Goal: Check status

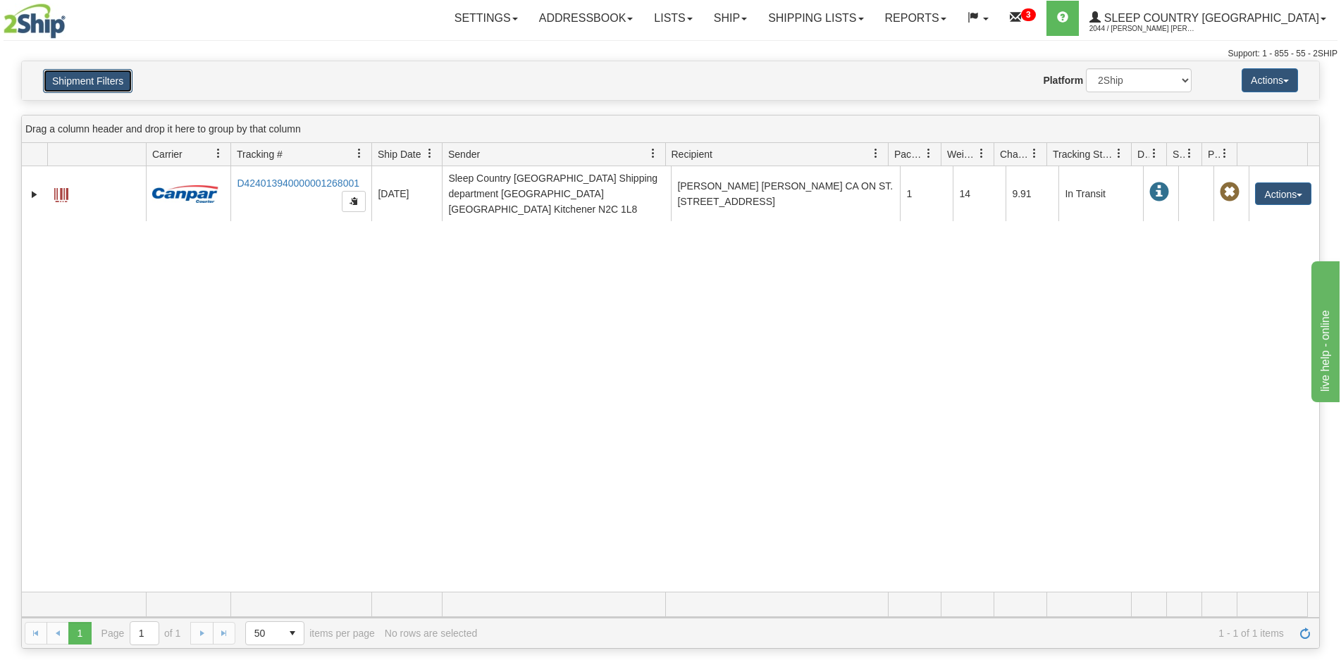
click at [70, 82] on button "Shipment Filters" at bounding box center [88, 81] width 90 height 24
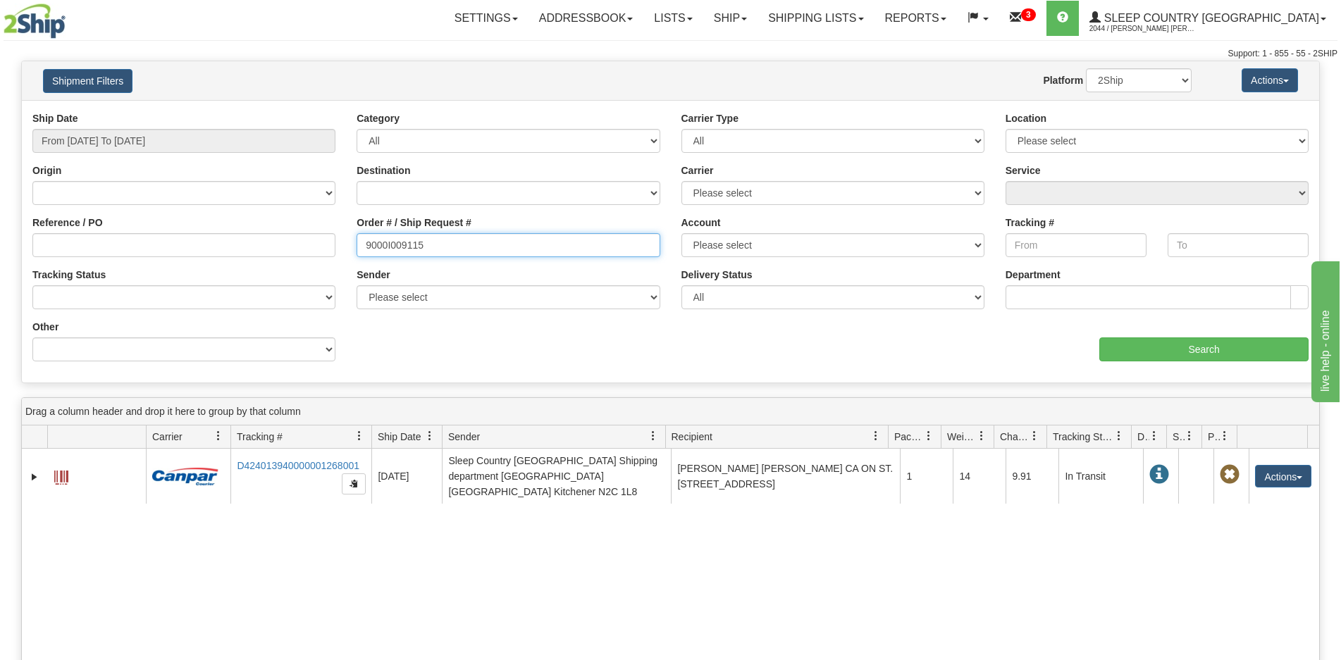
drag, startPoint x: 459, startPoint y: 250, endPoint x: 276, endPoint y: 253, distance: 183.3
click at [253, 111] on div "Reference / PO Order # / Ship Request # 9000I009115 Account Please select [GEOG…" at bounding box center [671, 111] width 1298 height 0
paste input "102"
type input "9000I010215"
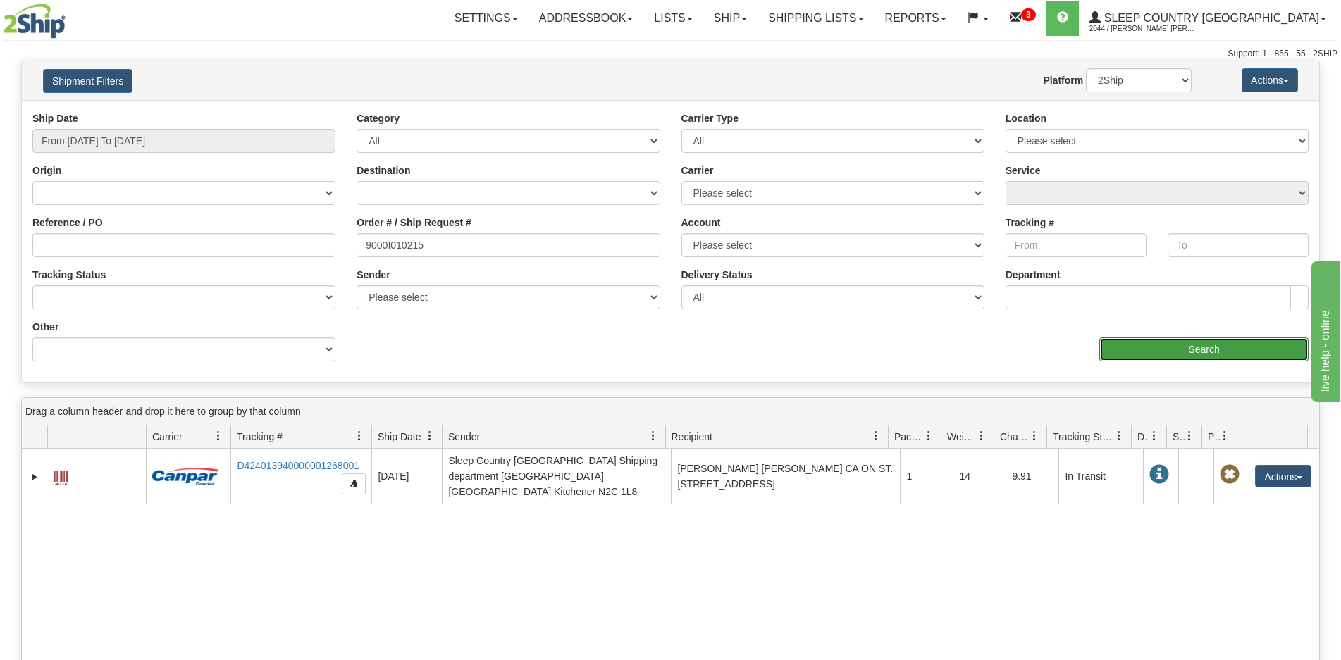
click at [1124, 354] on input "Search" at bounding box center [1204, 350] width 209 height 24
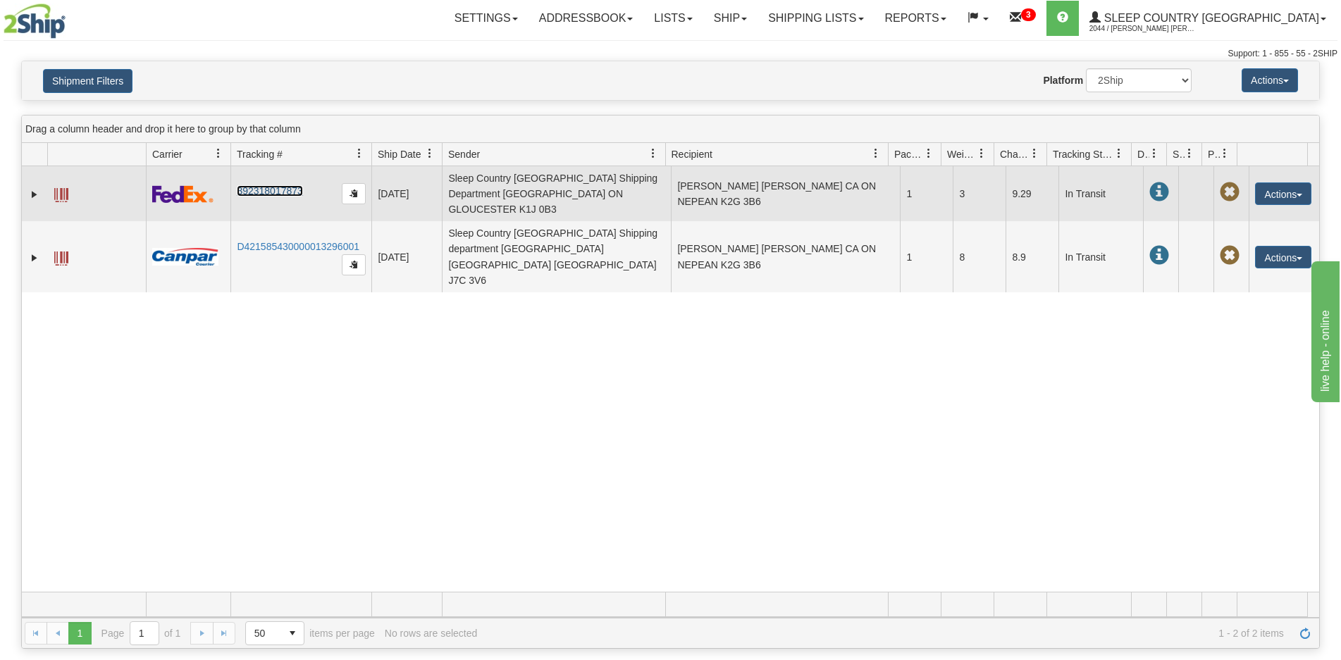
click at [257, 185] on link "392318017873" at bounding box center [270, 190] width 66 height 11
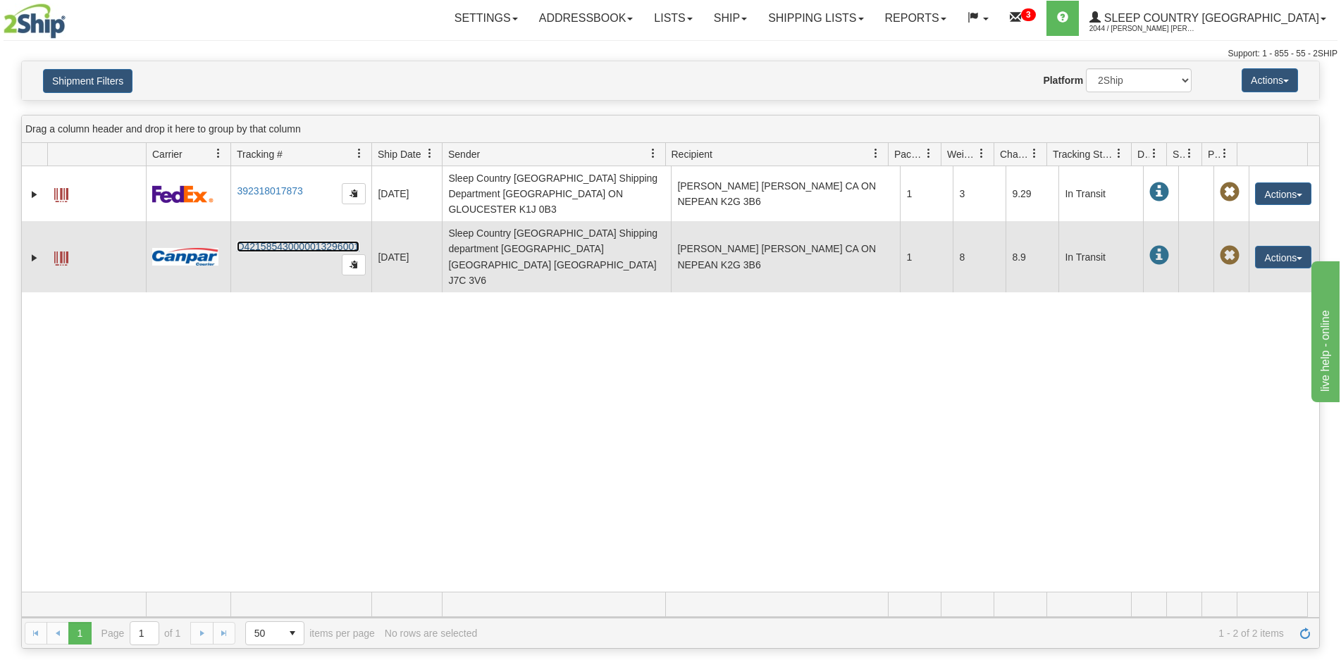
click at [311, 241] on link "D421585430000013296001" at bounding box center [298, 246] width 123 height 11
click at [54, 252] on span at bounding box center [61, 259] width 14 height 14
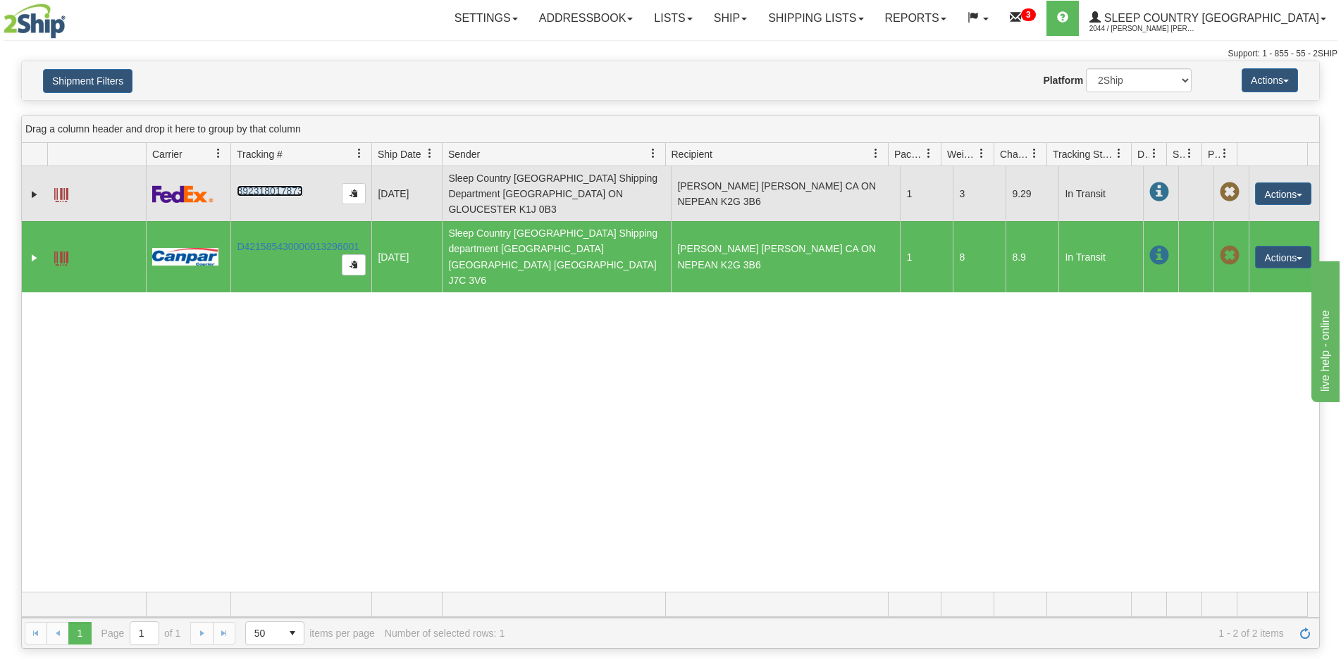
click at [280, 185] on link "392318017873" at bounding box center [270, 190] width 66 height 11
